Goal: Transaction & Acquisition: Purchase product/service

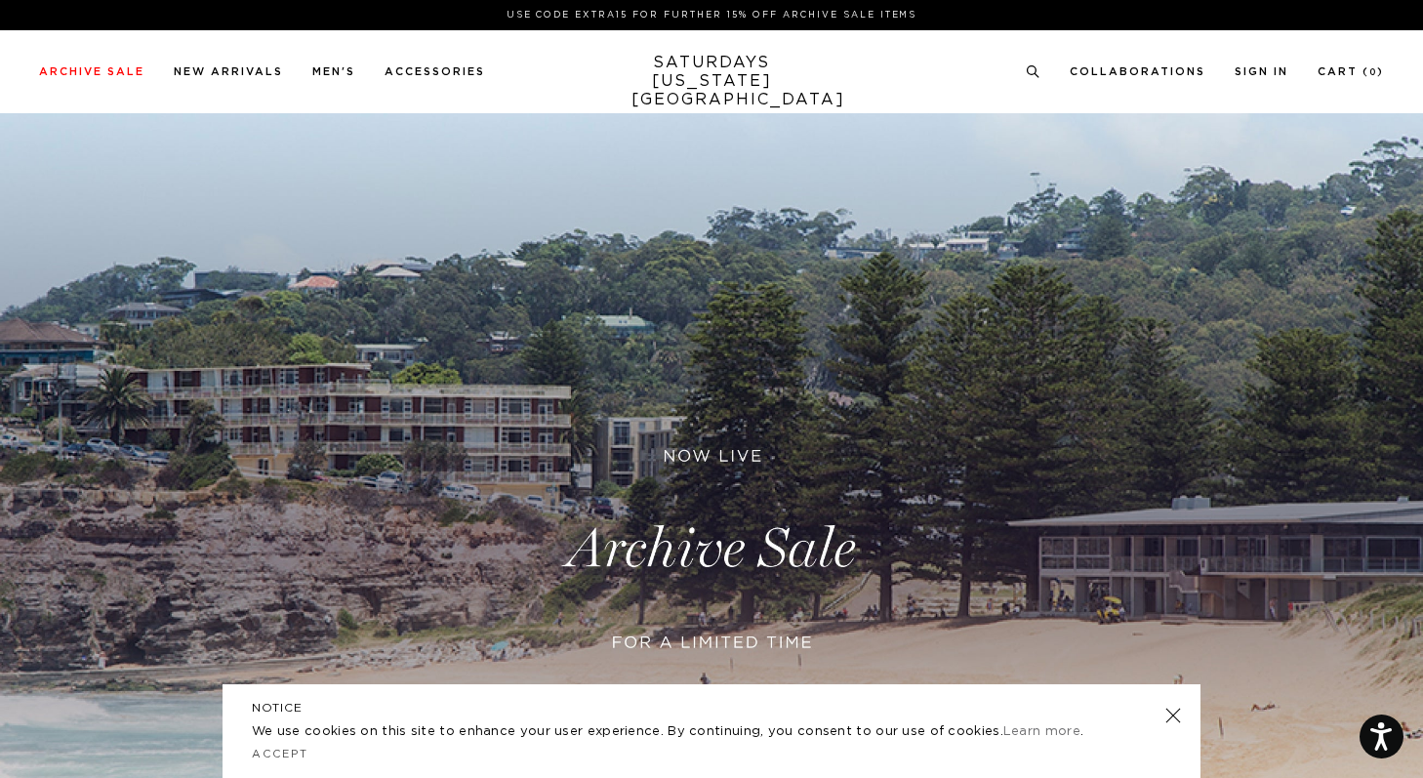
click at [546, 571] on link at bounding box center [711, 548] width 1423 height 871
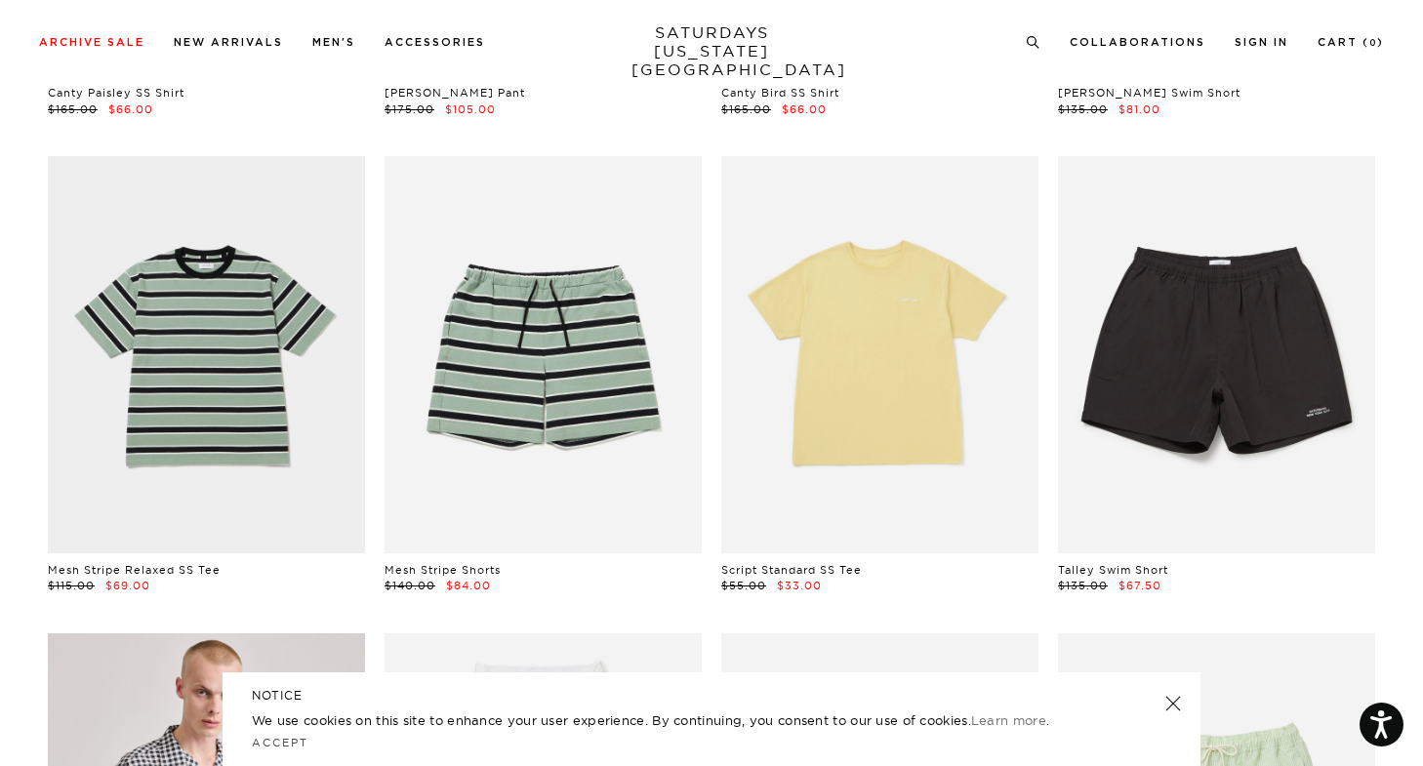
scroll to position [524, 0]
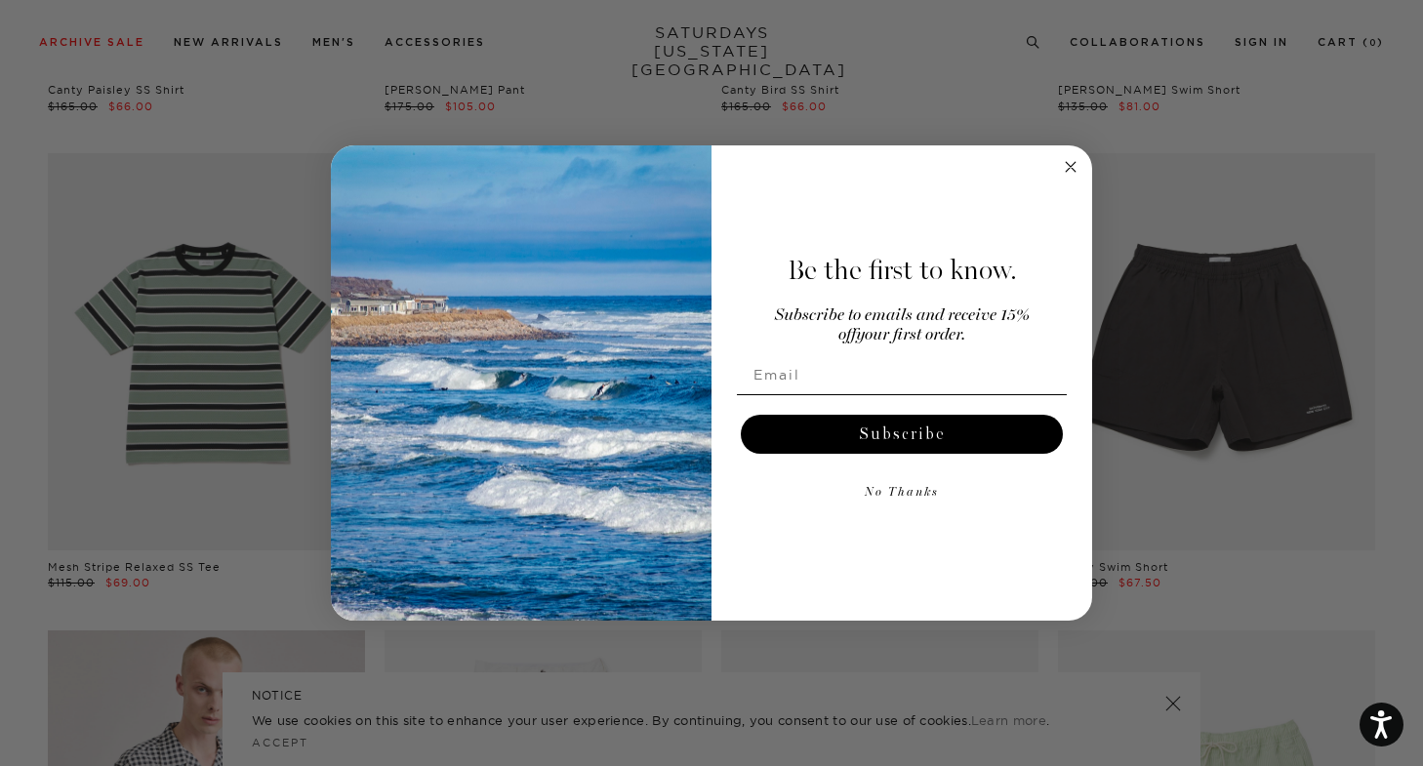
click at [1068, 165] on circle "Close dialog" at bounding box center [1071, 166] width 22 height 22
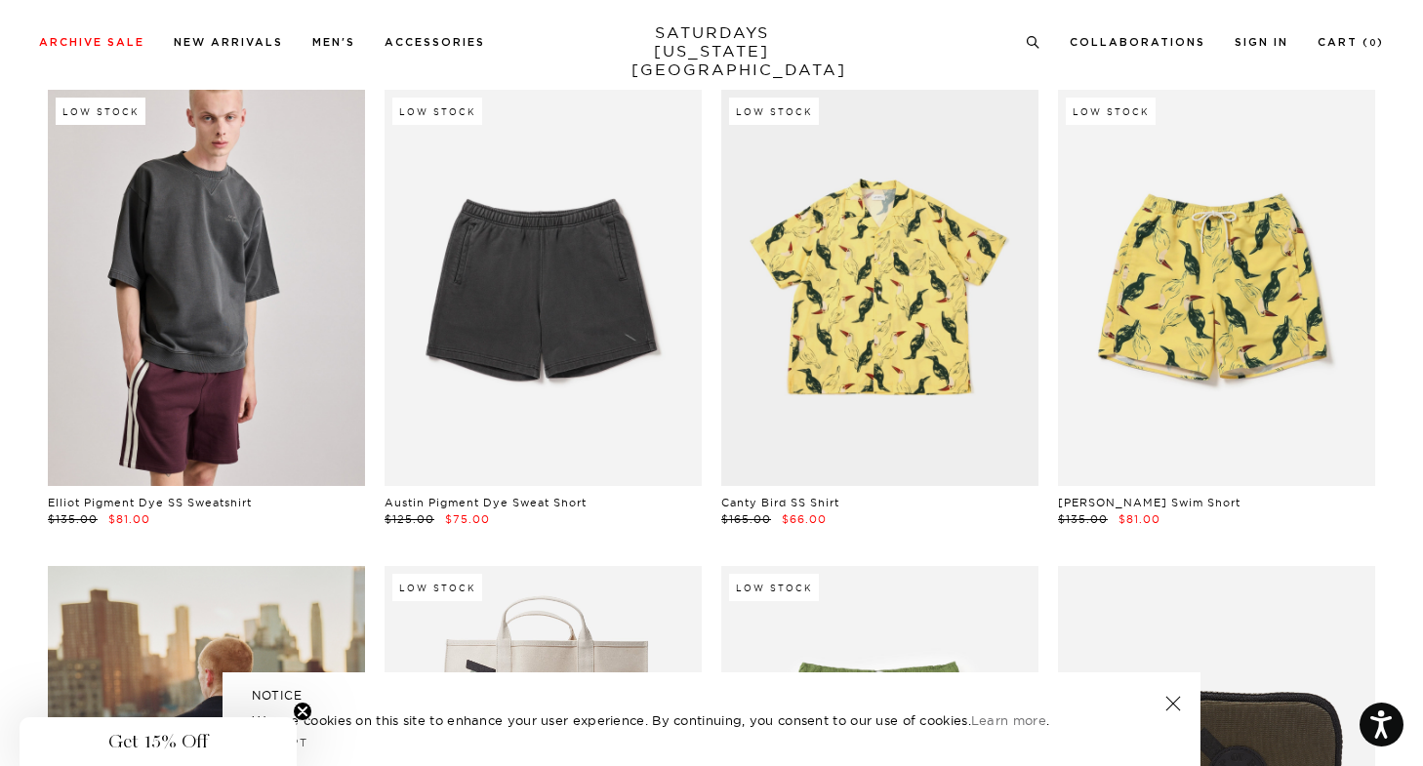
scroll to position [12977, 0]
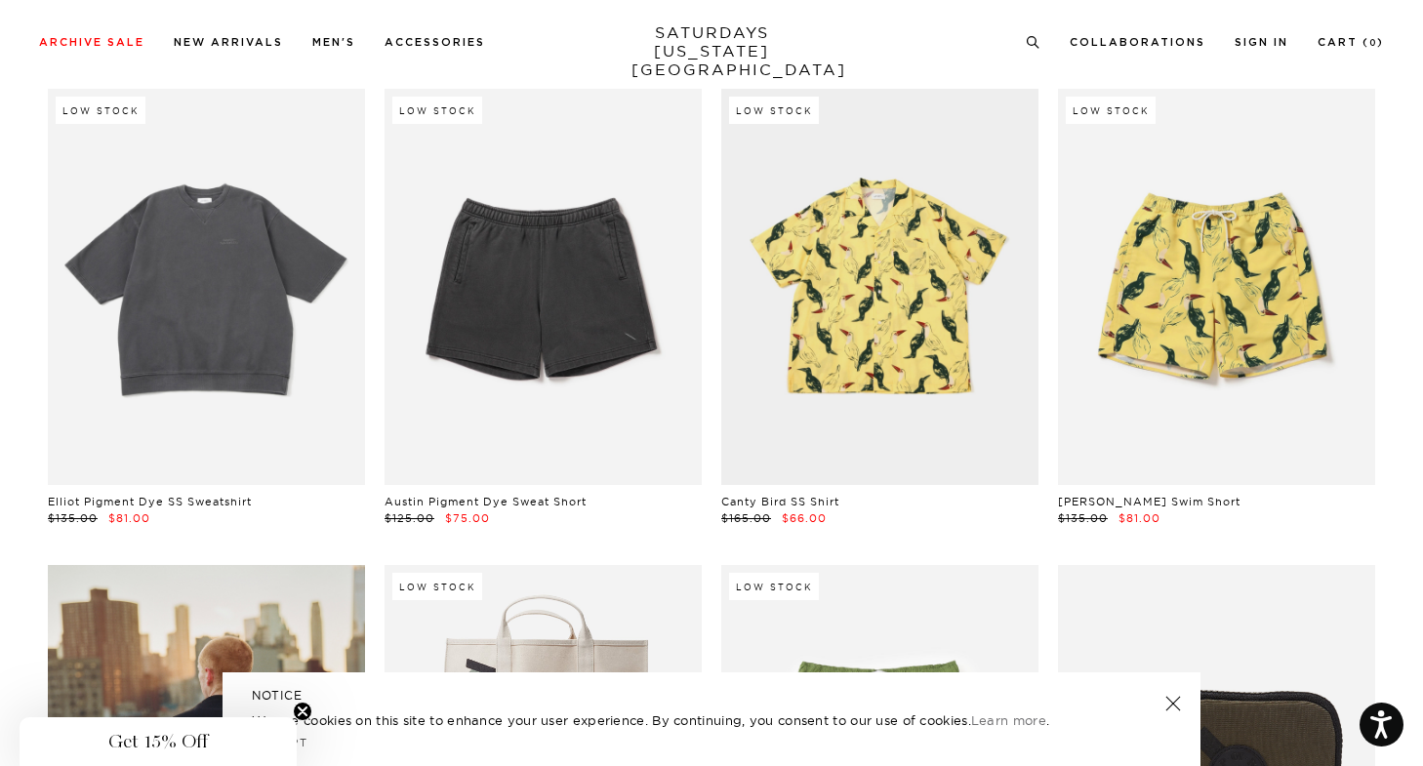
click at [197, 336] on link at bounding box center [206, 287] width 317 height 396
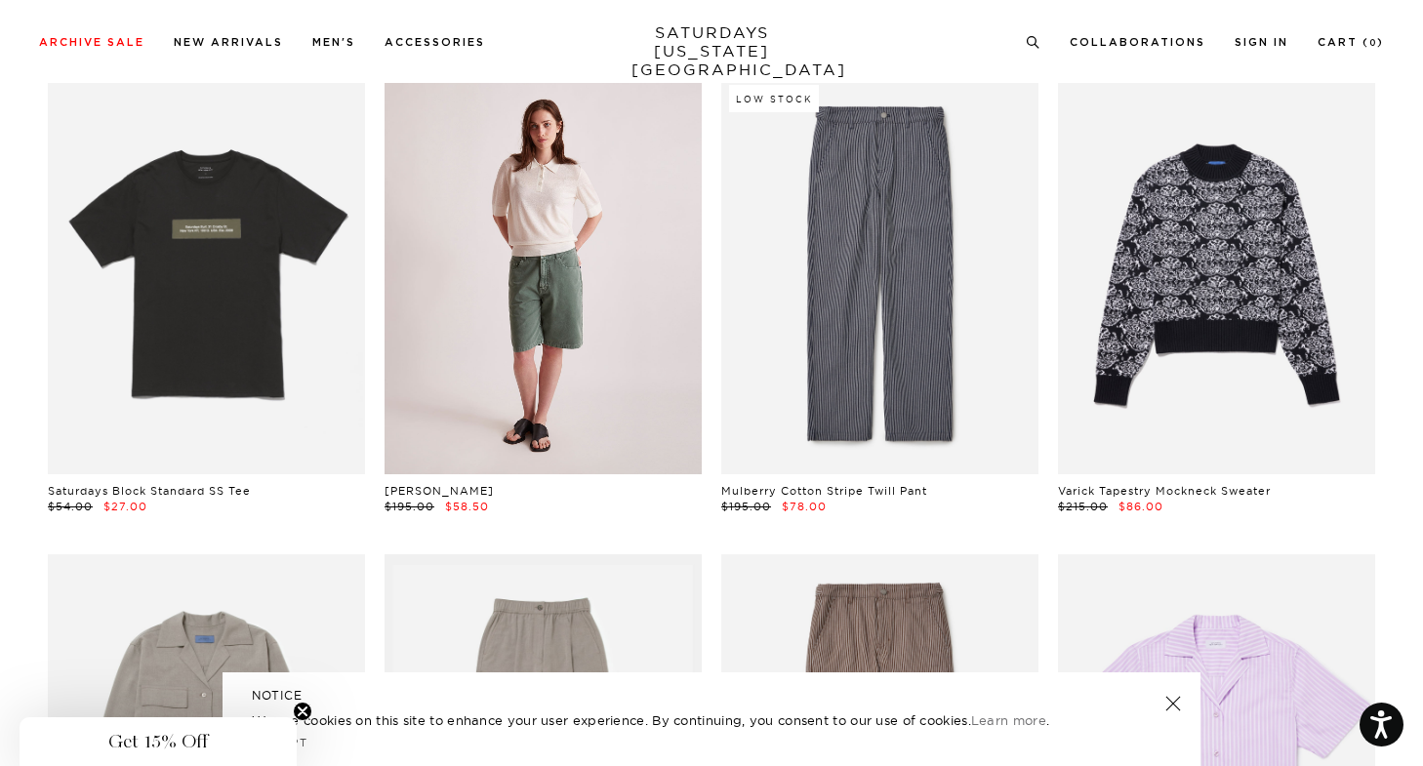
scroll to position [38698, 0]
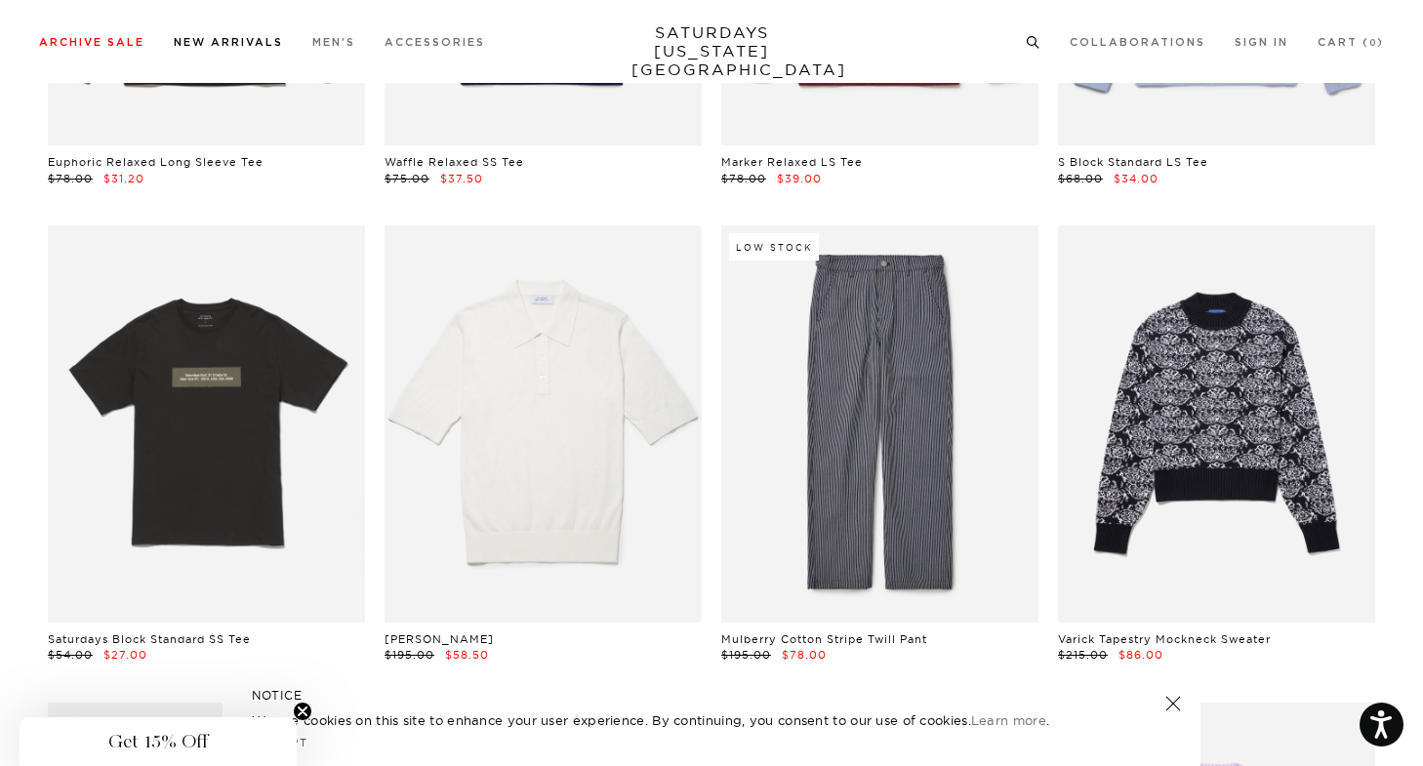
click at [252, 43] on link "New Arrivals" at bounding box center [228, 42] width 109 height 11
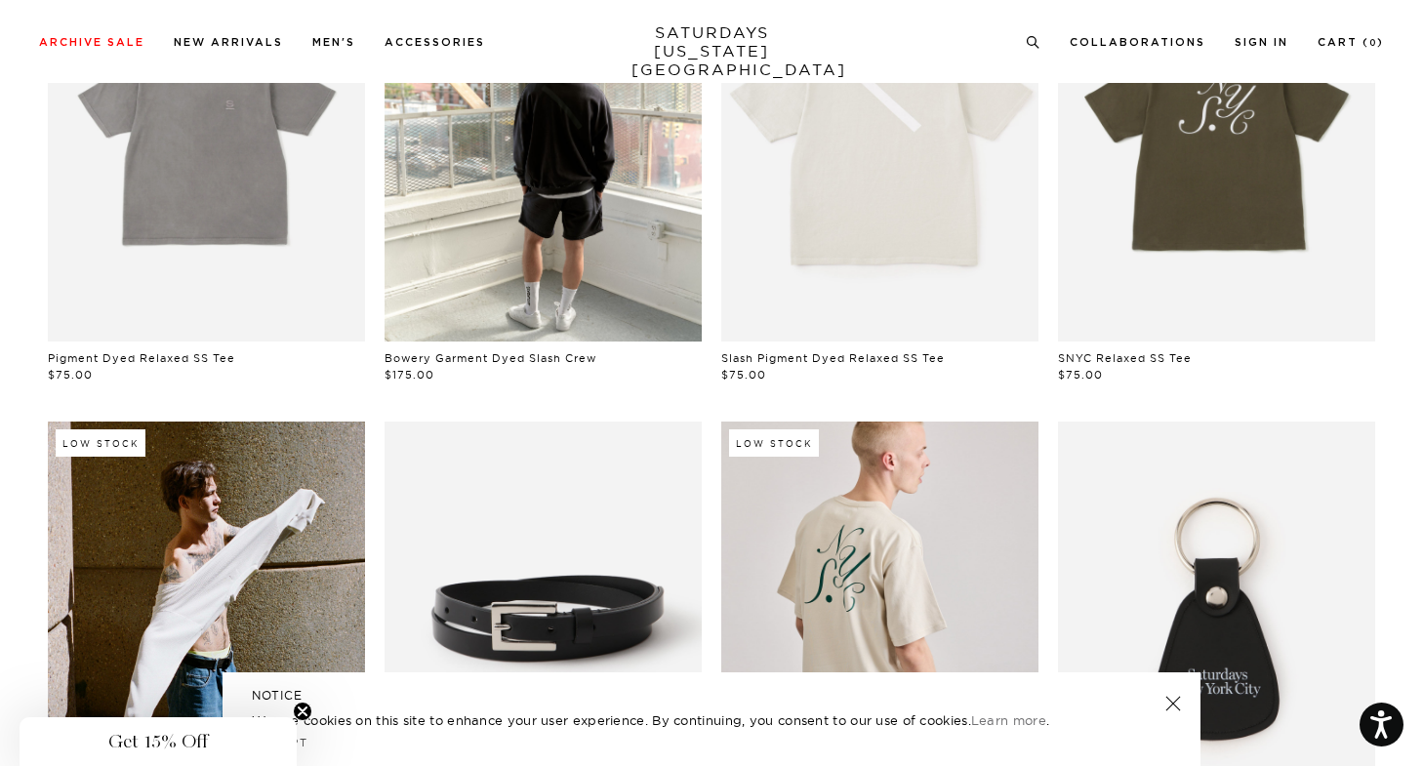
scroll to position [246, 0]
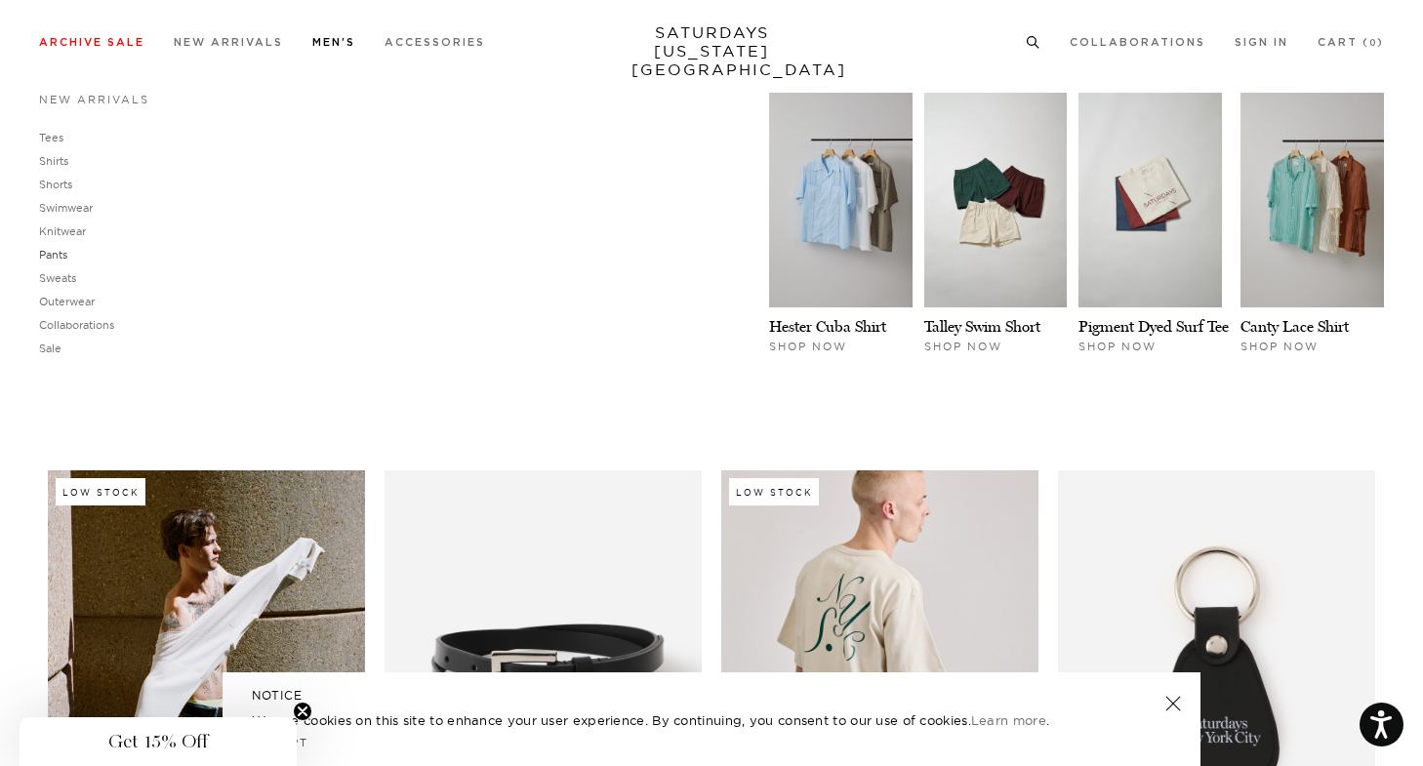
click at [58, 256] on link "Pants" at bounding box center [53, 255] width 28 height 14
